Goal: Task Accomplishment & Management: Use online tool/utility

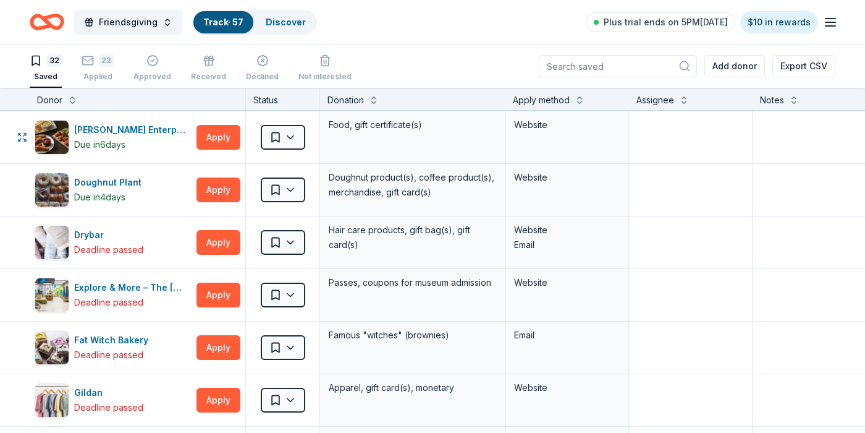
scroll to position [346, 0]
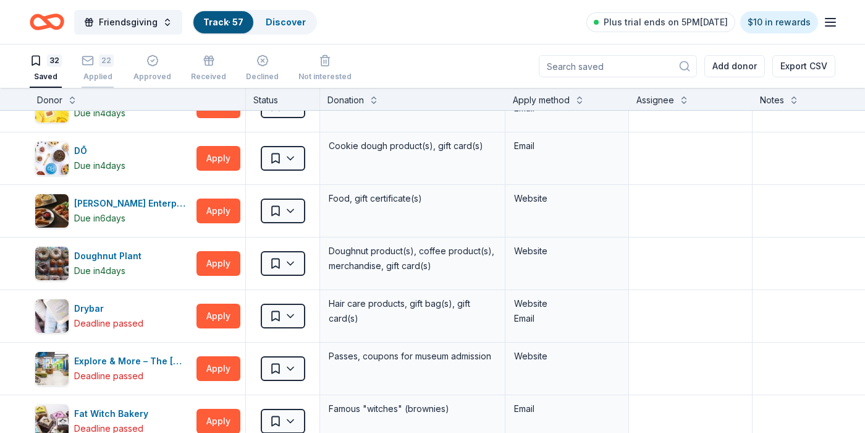
click at [96, 66] on div "22" at bounding box center [98, 60] width 32 height 12
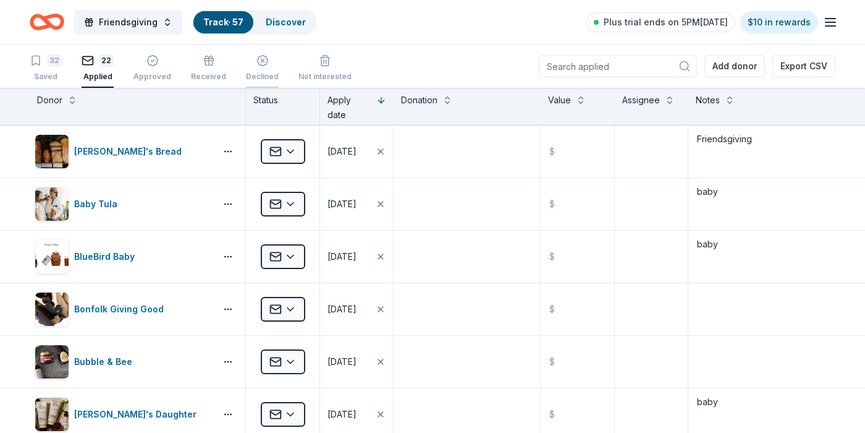
click at [256, 70] on div "Declined" at bounding box center [262, 67] width 33 height 27
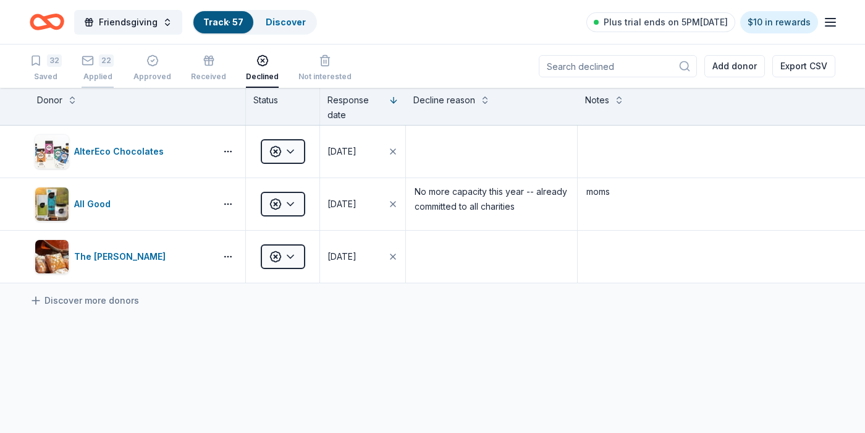
click at [100, 66] on div "22" at bounding box center [106, 60] width 15 height 12
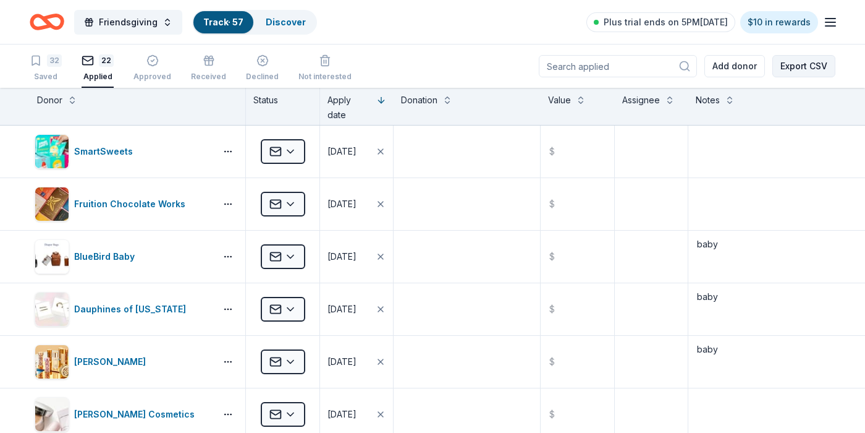
click at [802, 67] on button "Export CSV" at bounding box center [804, 66] width 63 height 22
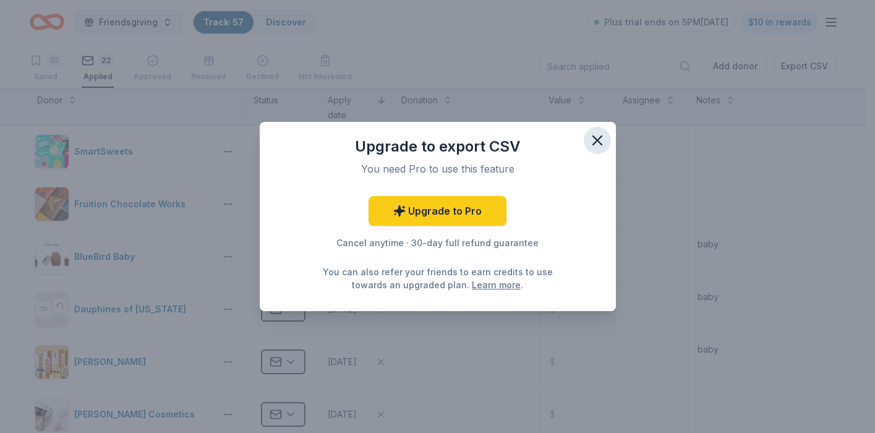
click at [597, 143] on icon "button" at bounding box center [596, 140] width 17 height 17
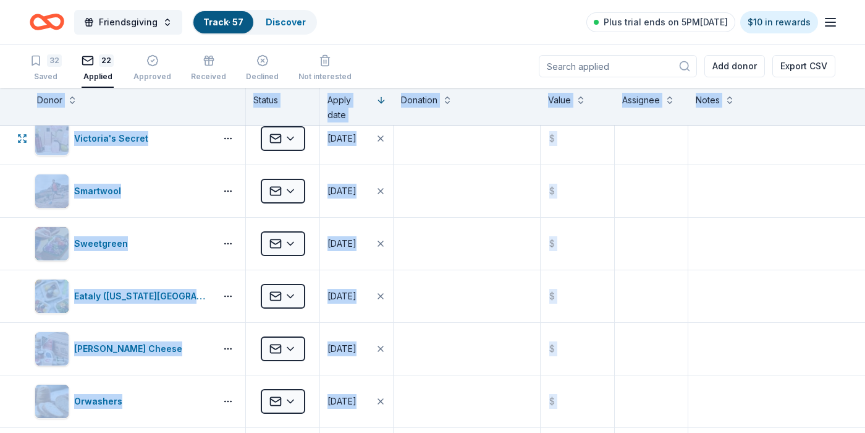
scroll to position [1080, 0]
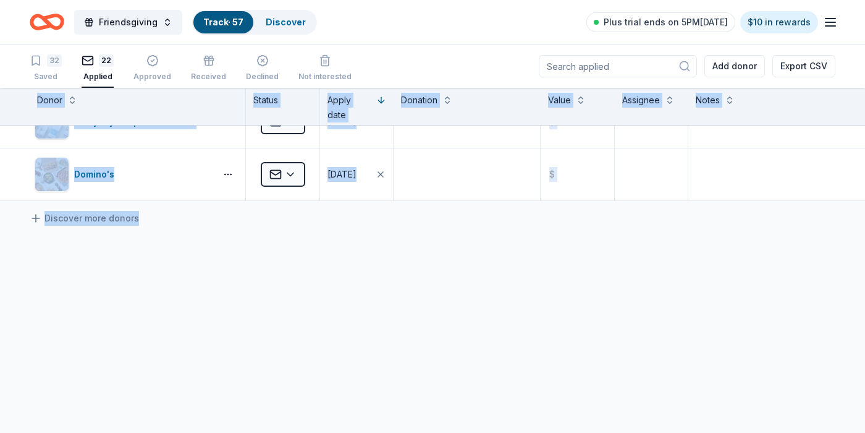
drag, startPoint x: 20, startPoint y: 98, endPoint x: 600, endPoint y: 336, distance: 626.2
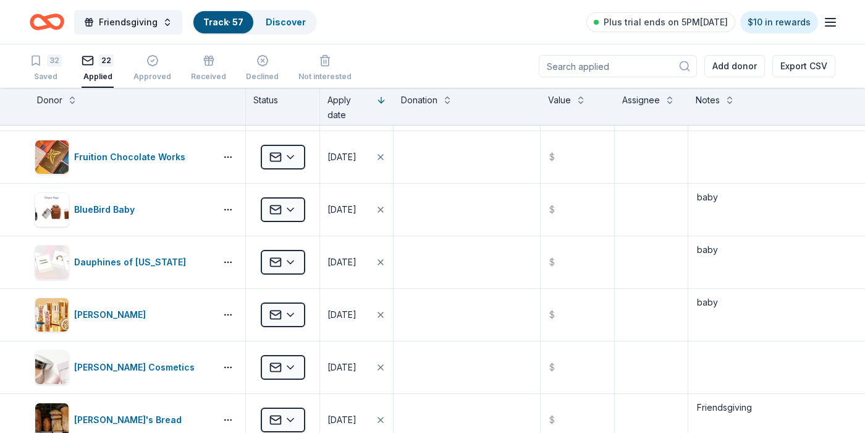
scroll to position [0, 0]
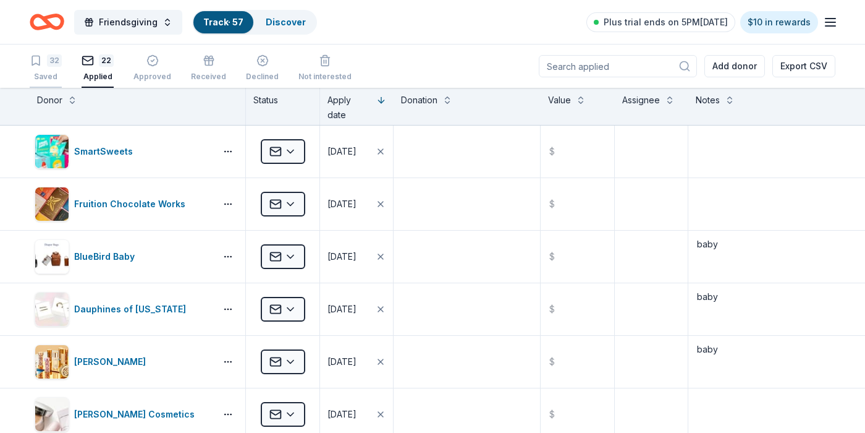
click at [44, 59] on div "32" at bounding box center [46, 60] width 32 height 12
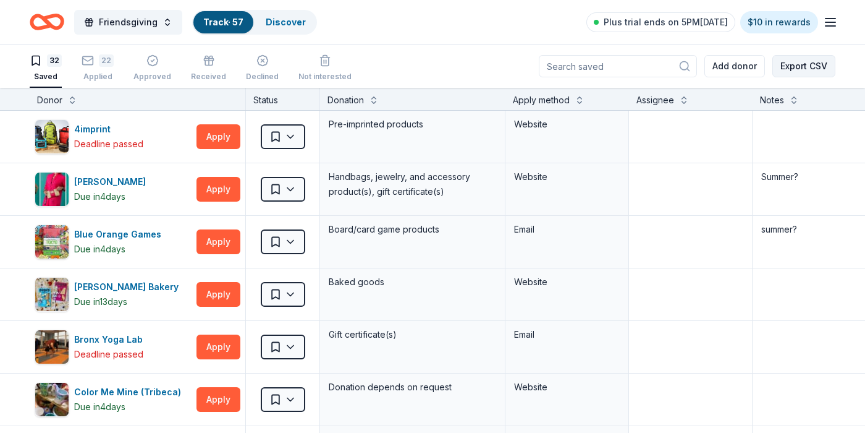
click at [815, 66] on button "Export CSV" at bounding box center [804, 66] width 63 height 22
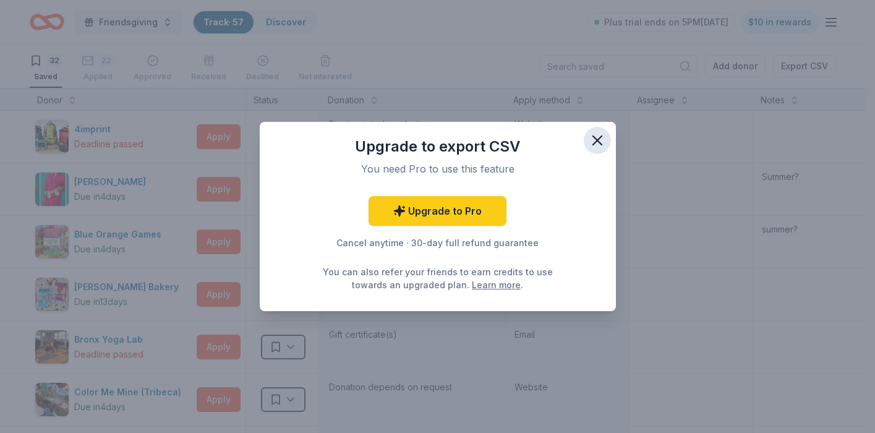
click at [597, 143] on icon "button" at bounding box center [596, 140] width 17 height 17
